Goal: Information Seeking & Learning: Learn about a topic

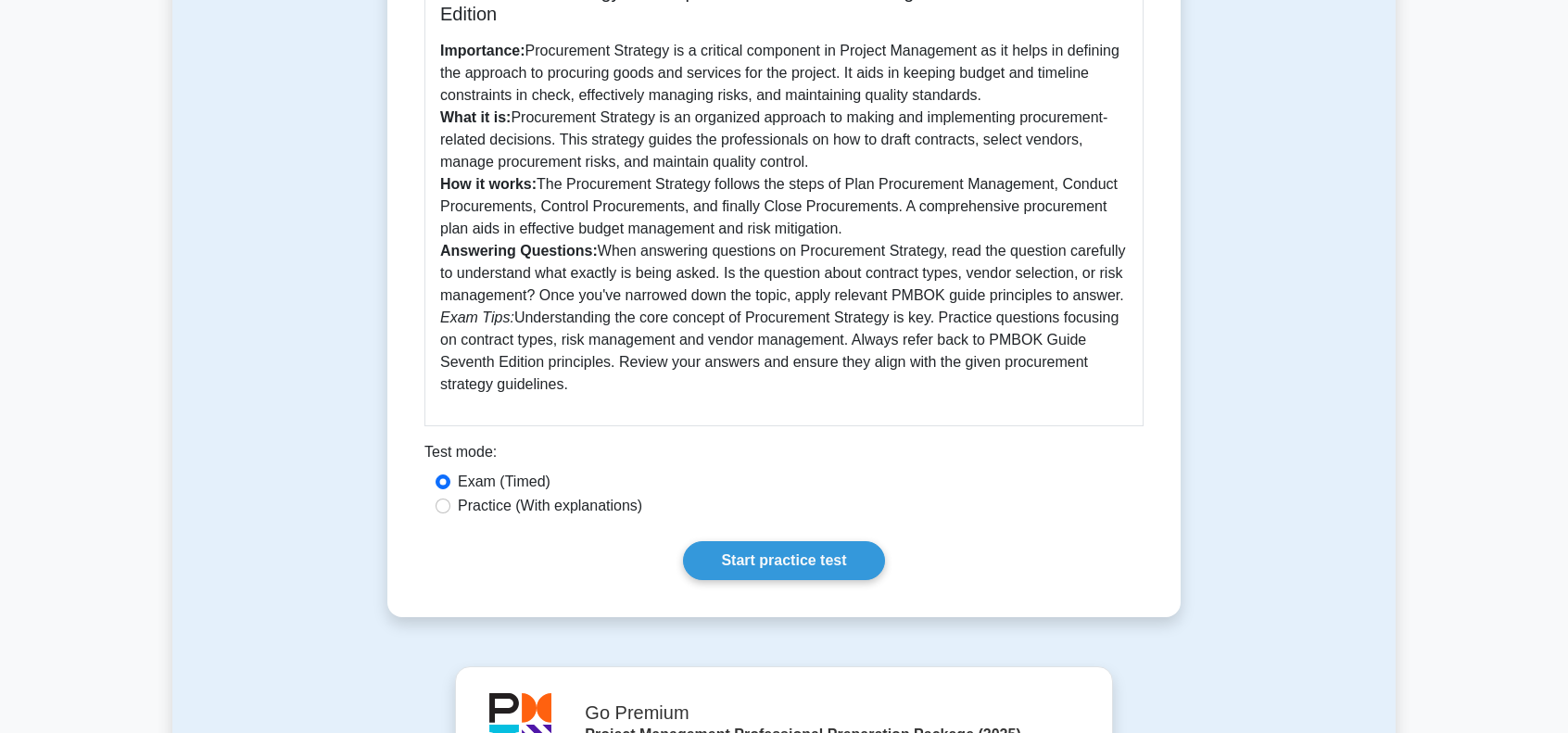
scroll to position [556, 0]
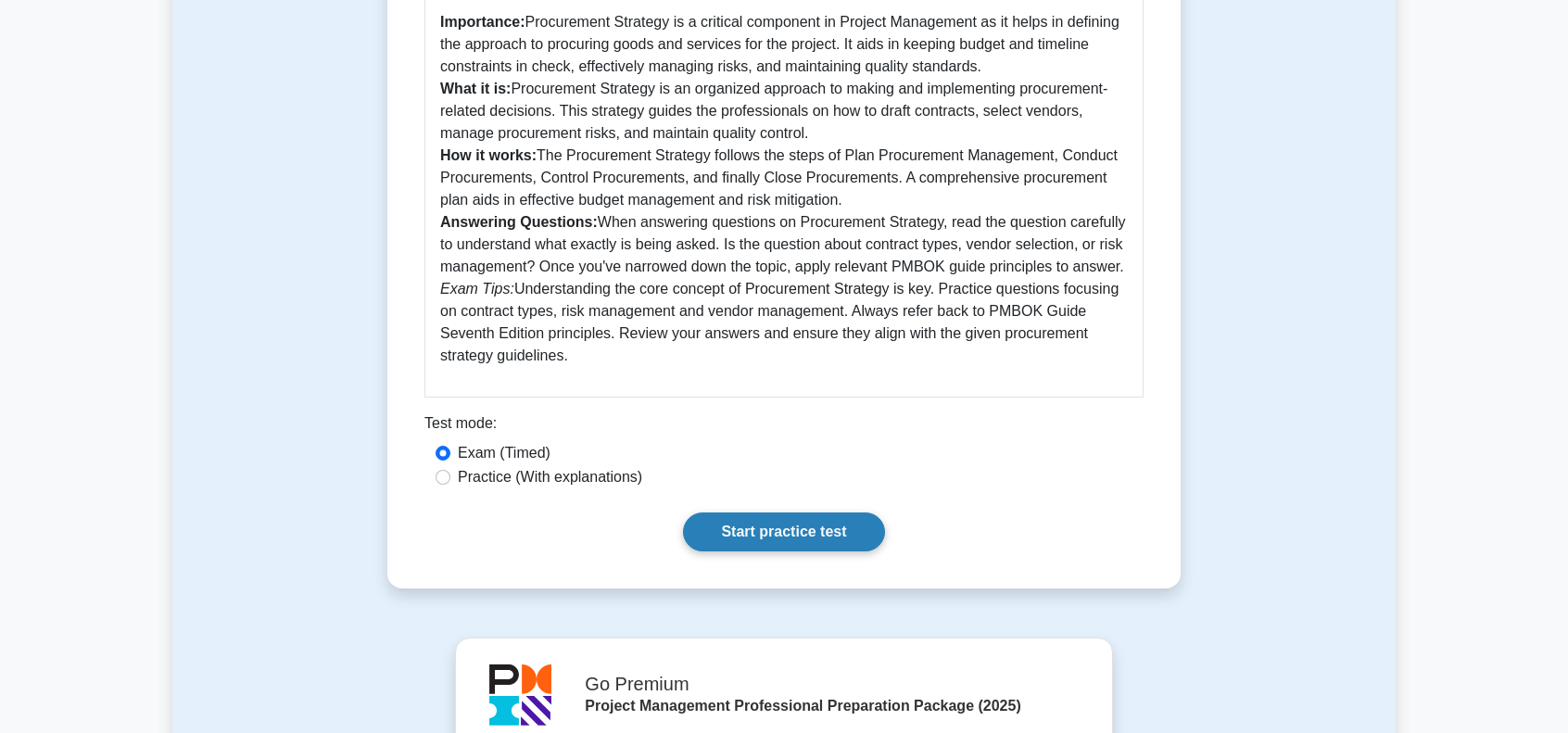
click at [839, 527] on link "Start practice test" at bounding box center [784, 531] width 201 height 39
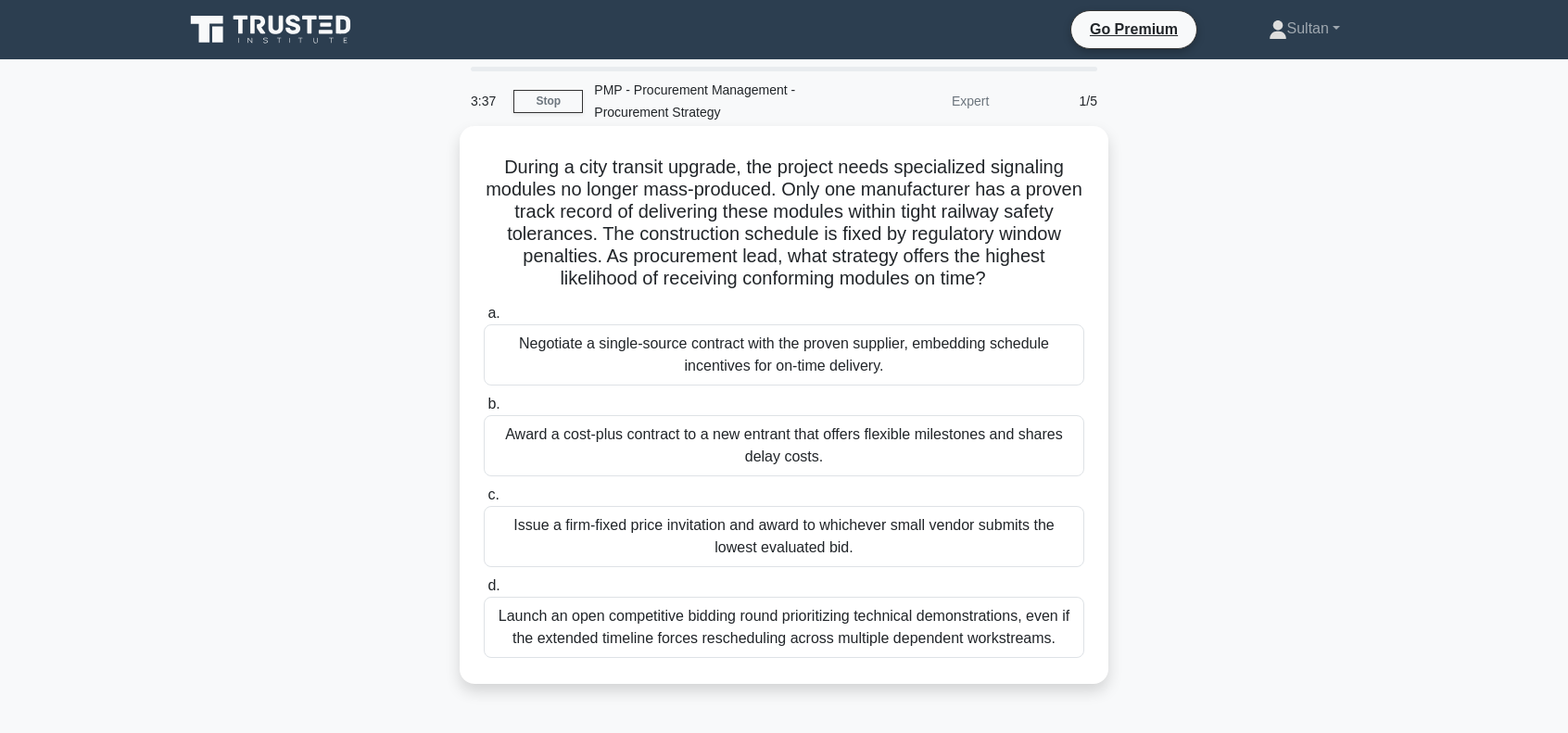
click at [908, 627] on div "Launch an open competitive bidding round prioritizing technical demonstrations,…" at bounding box center [784, 627] width 600 height 61
click at [484, 592] on input "d. Launch an open competitive bidding round prioritizing technical demonstratio…" at bounding box center [484, 586] width 0 height 12
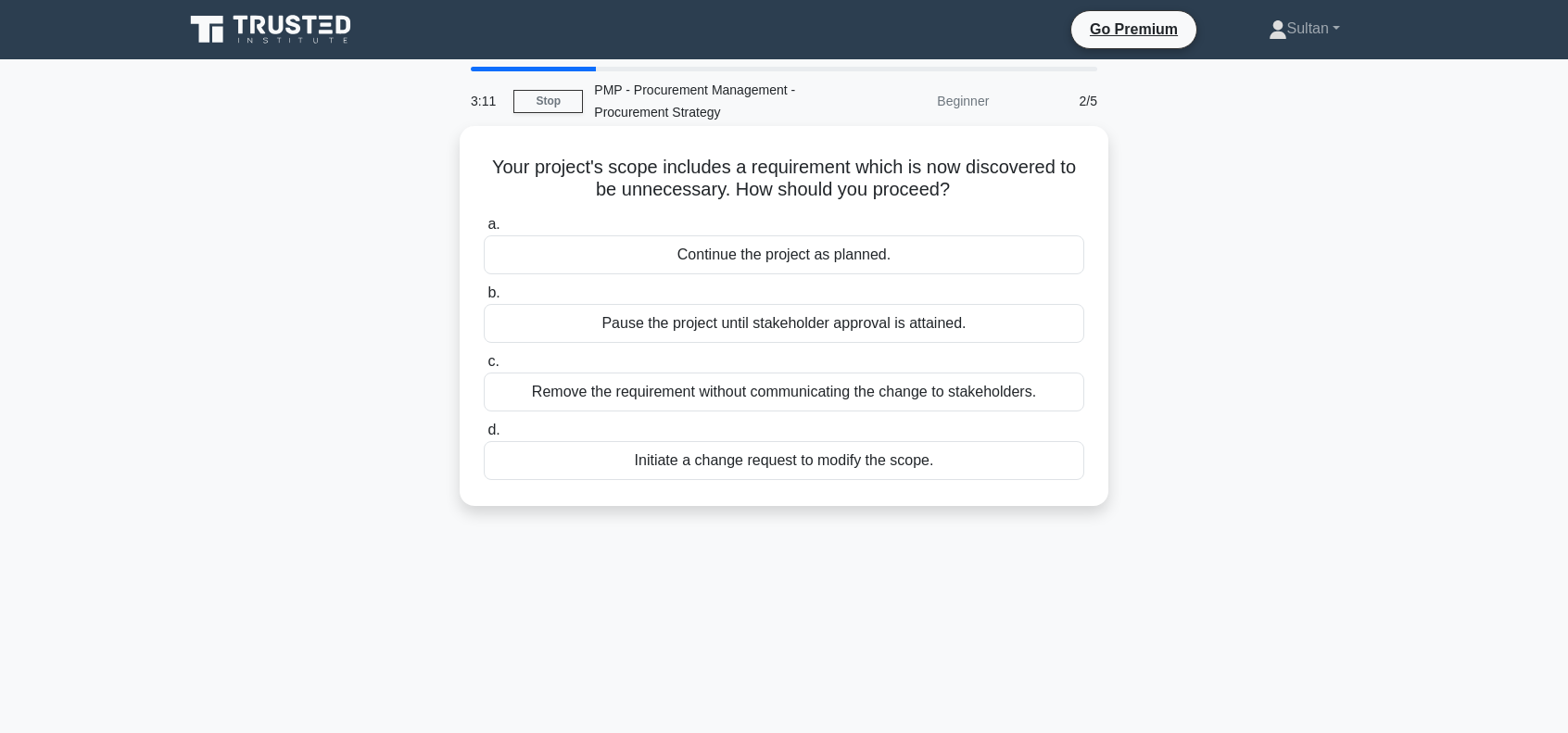
click at [740, 466] on div "Initiate a change request to modify the scope." at bounding box center [784, 460] width 600 height 39
click at [484, 436] on input "d. Initiate a change request to modify the scope." at bounding box center [484, 430] width 0 height 12
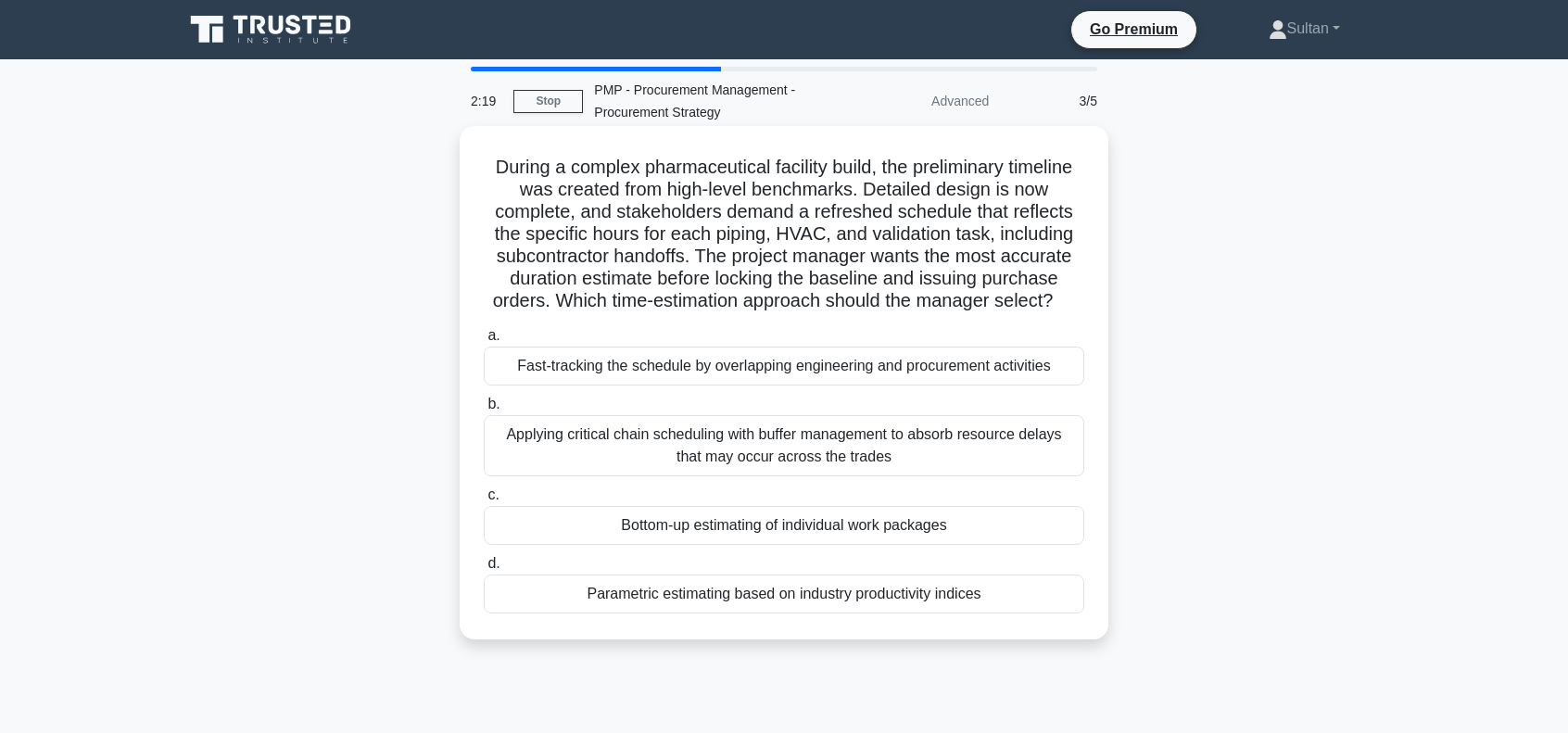
click at [755, 526] on div "Bottom-up estimating of individual work packages" at bounding box center [784, 524] width 600 height 39
click at [484, 502] on input "c. Bottom-up estimating of individual work packages" at bounding box center [484, 495] width 0 height 12
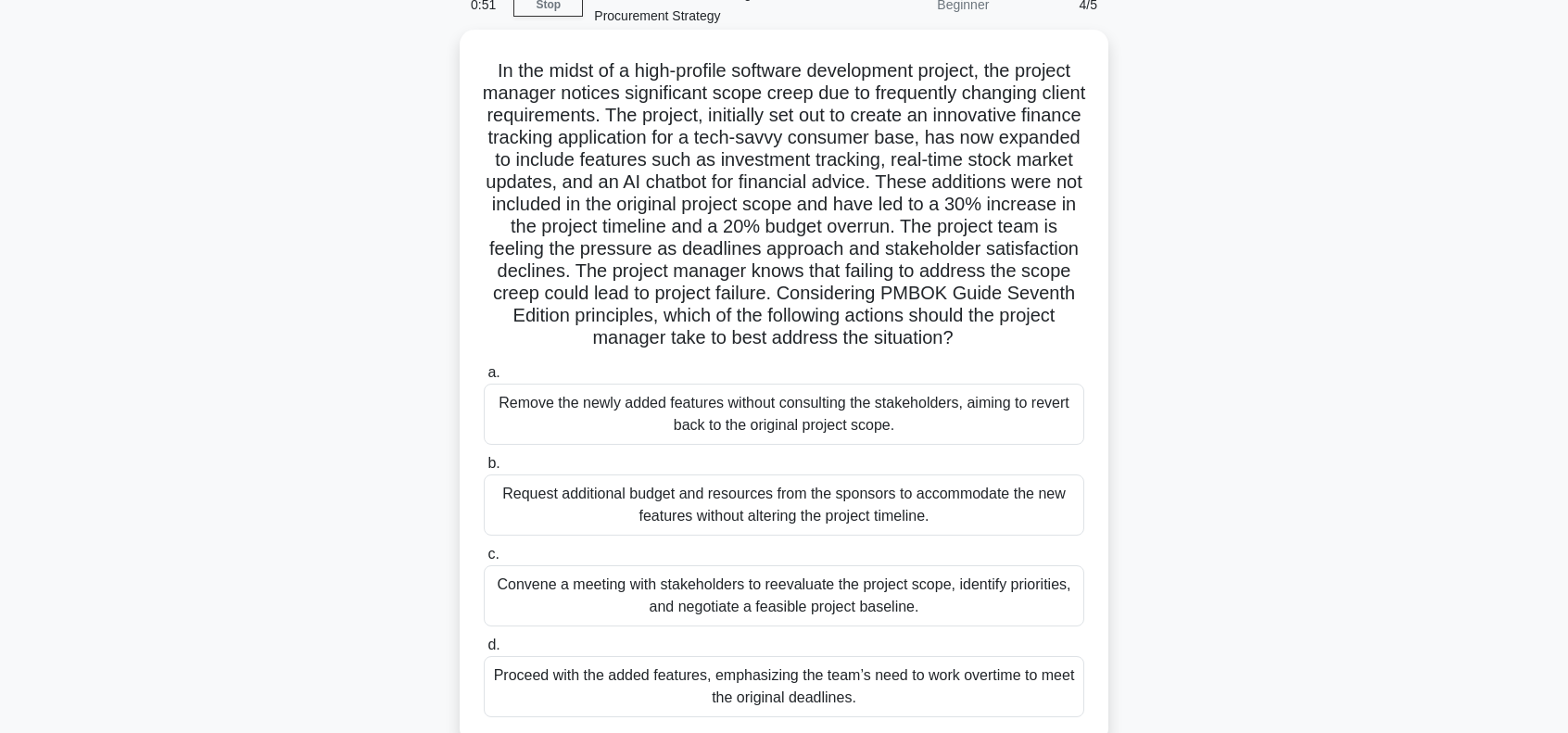
scroll to position [93, 0]
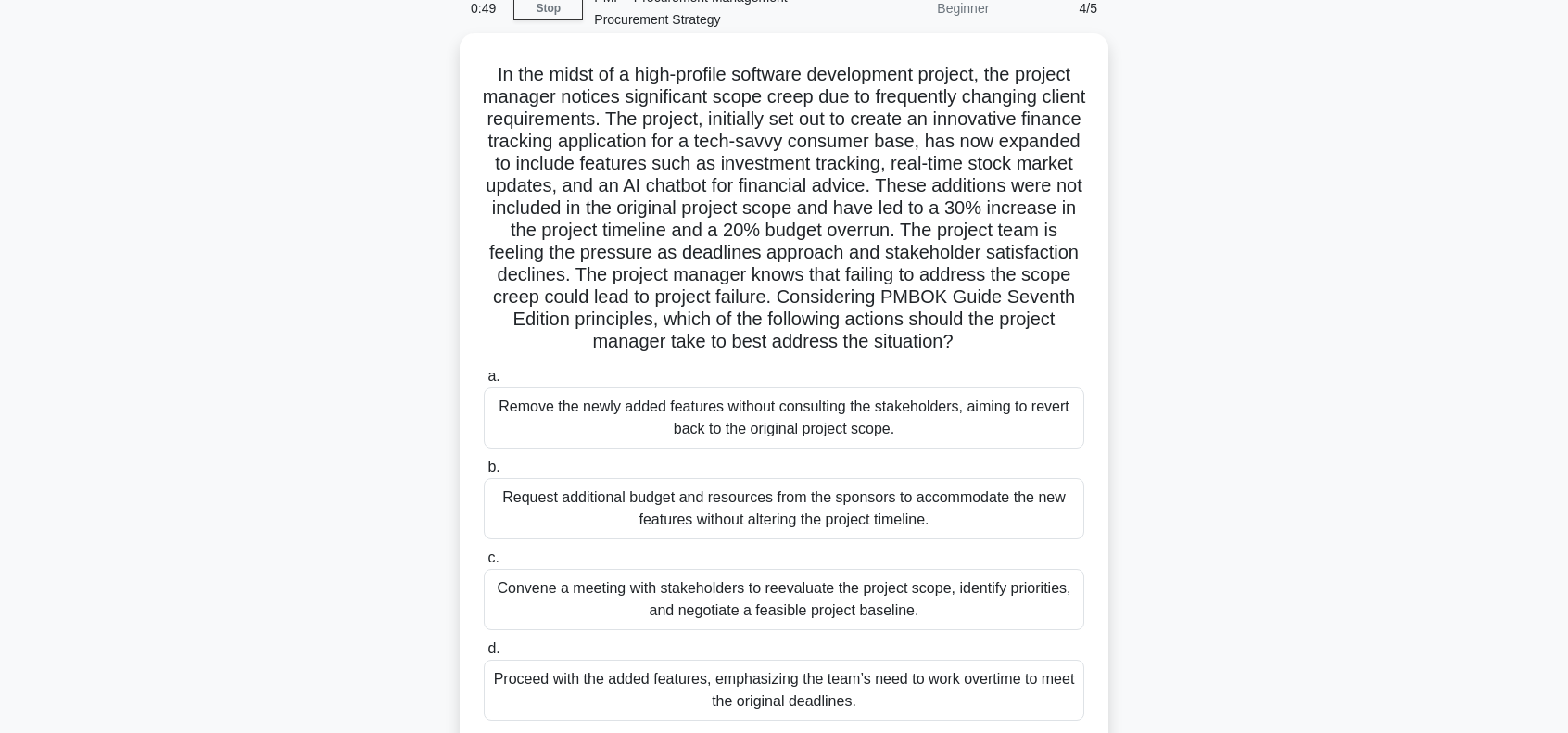
click at [805, 533] on div "Request additional budget and resources from the sponsors to accommodate the ne…" at bounding box center [784, 508] width 600 height 61
click at [484, 473] on input "b. Request additional budget and resources from the sponsors to accommodate the…" at bounding box center [484, 467] width 0 height 12
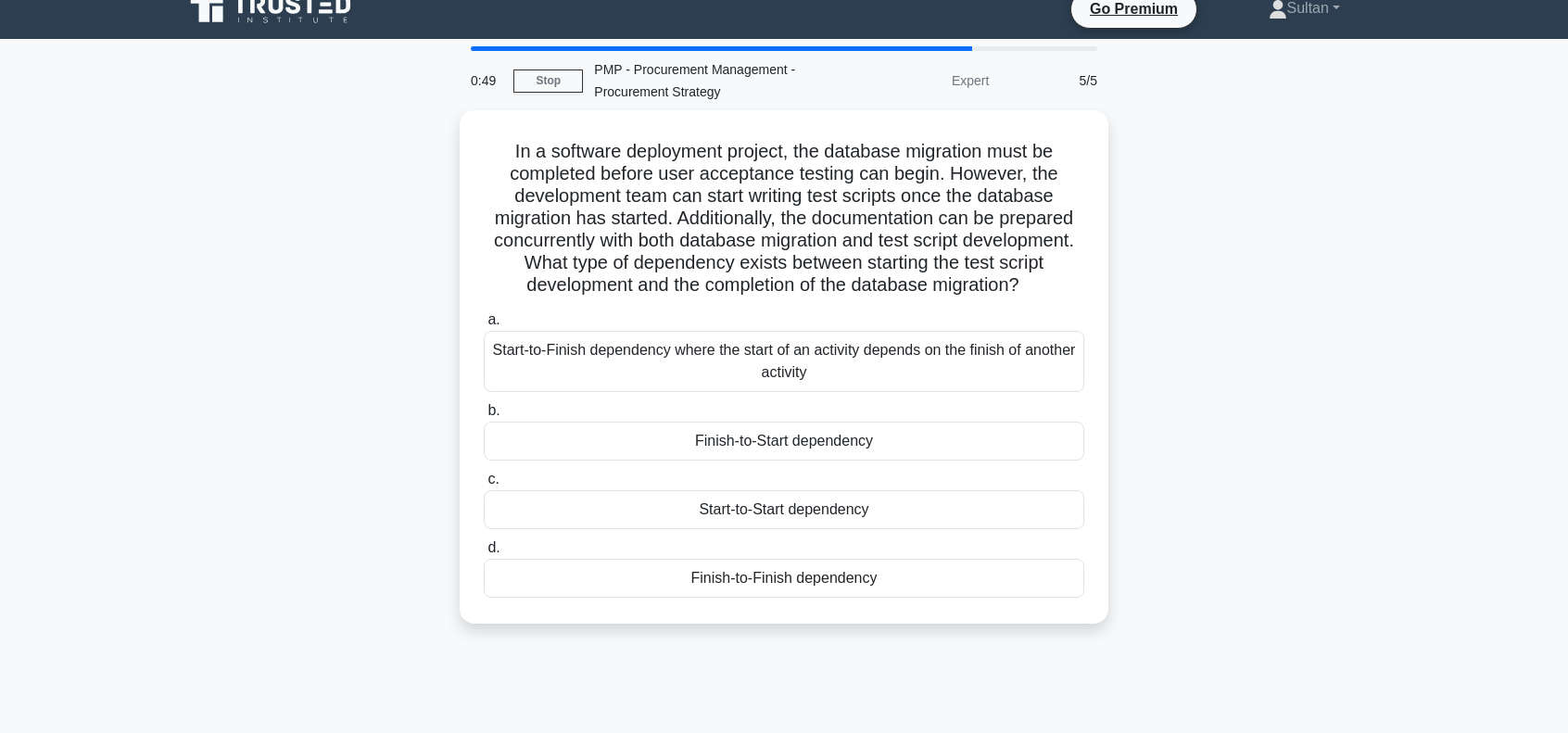
scroll to position [0, 0]
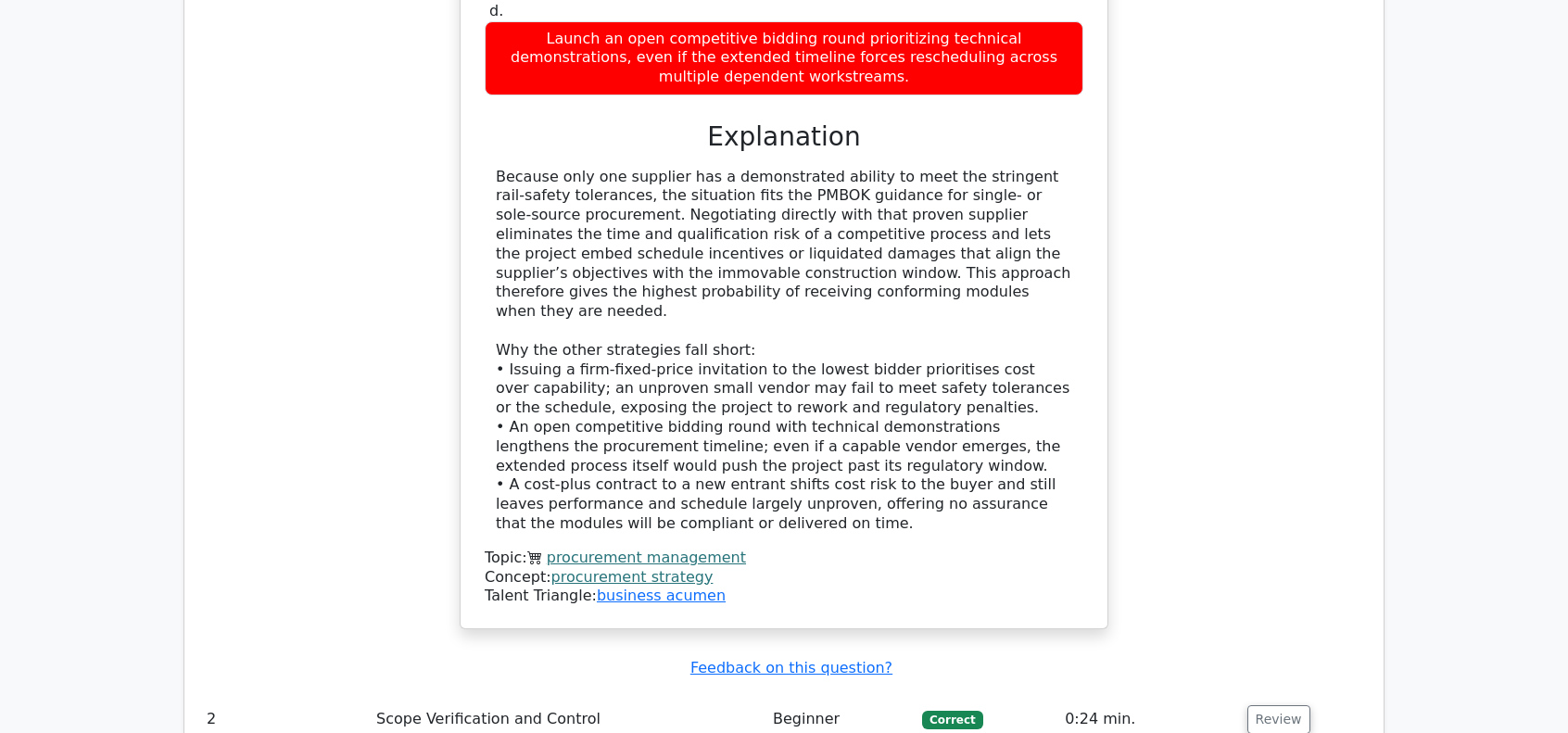
scroll to position [2224, 0]
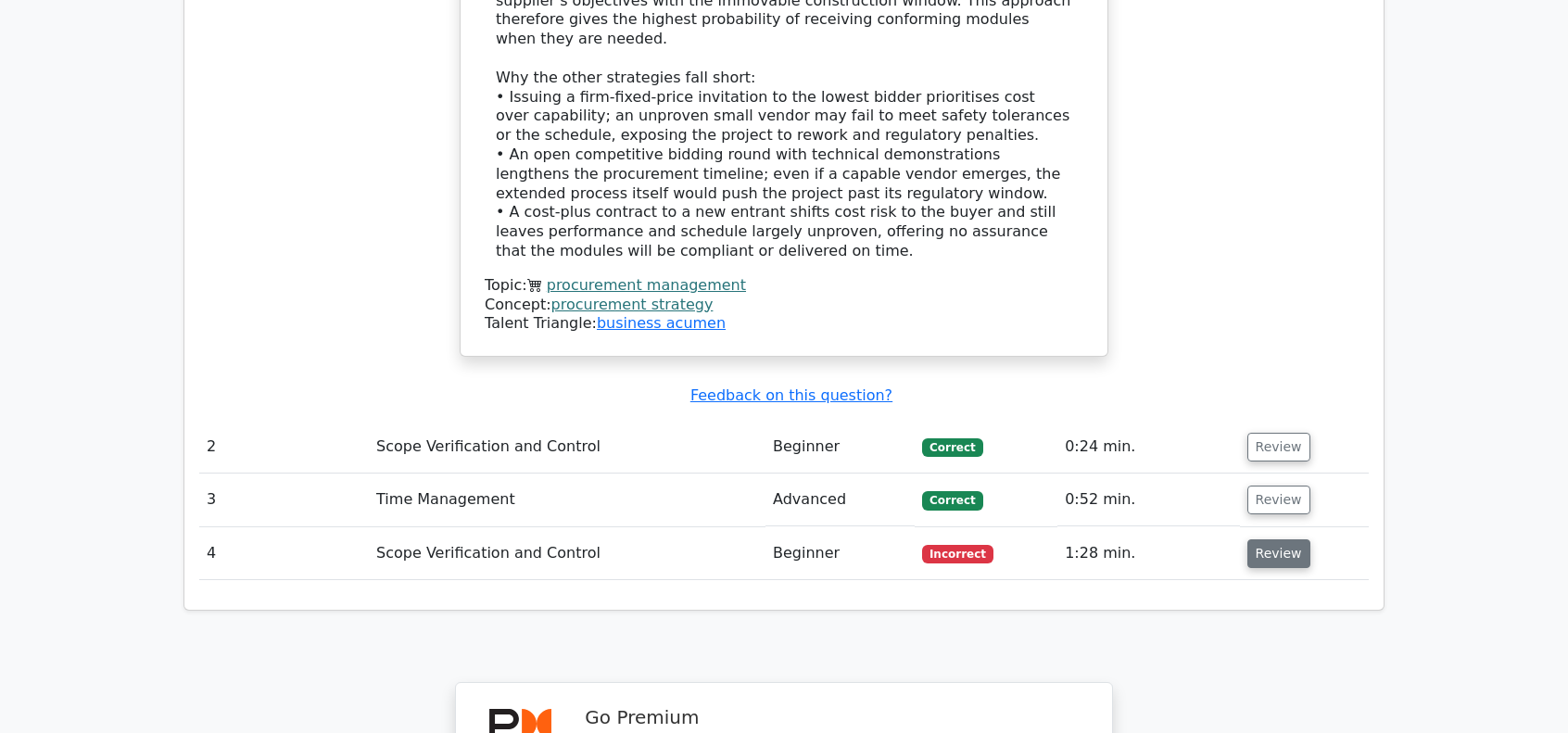
click at [1263, 540] on button "Review" at bounding box center [1279, 554] width 63 height 28
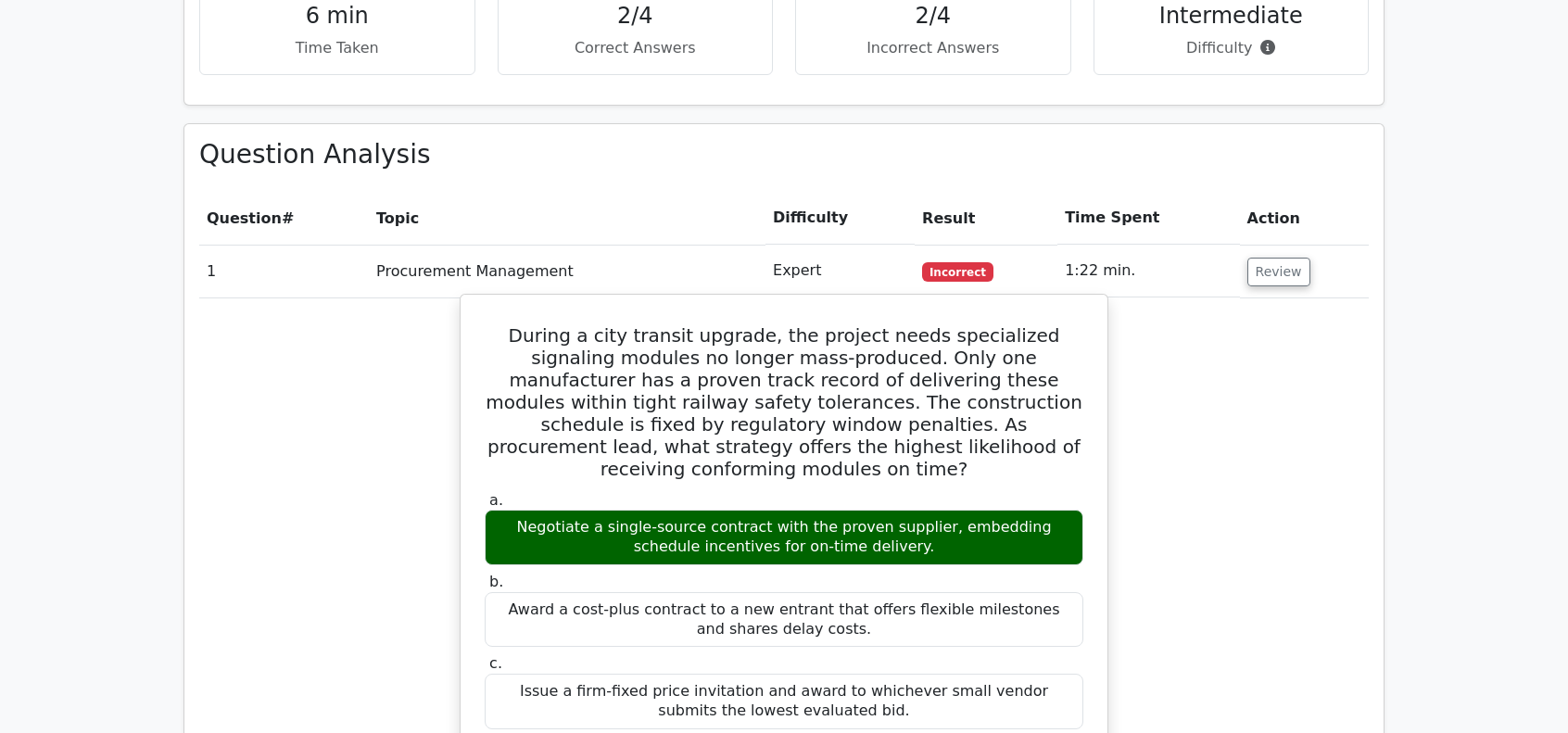
scroll to position [1297, 0]
